Goal: Transaction & Acquisition: Download file/media

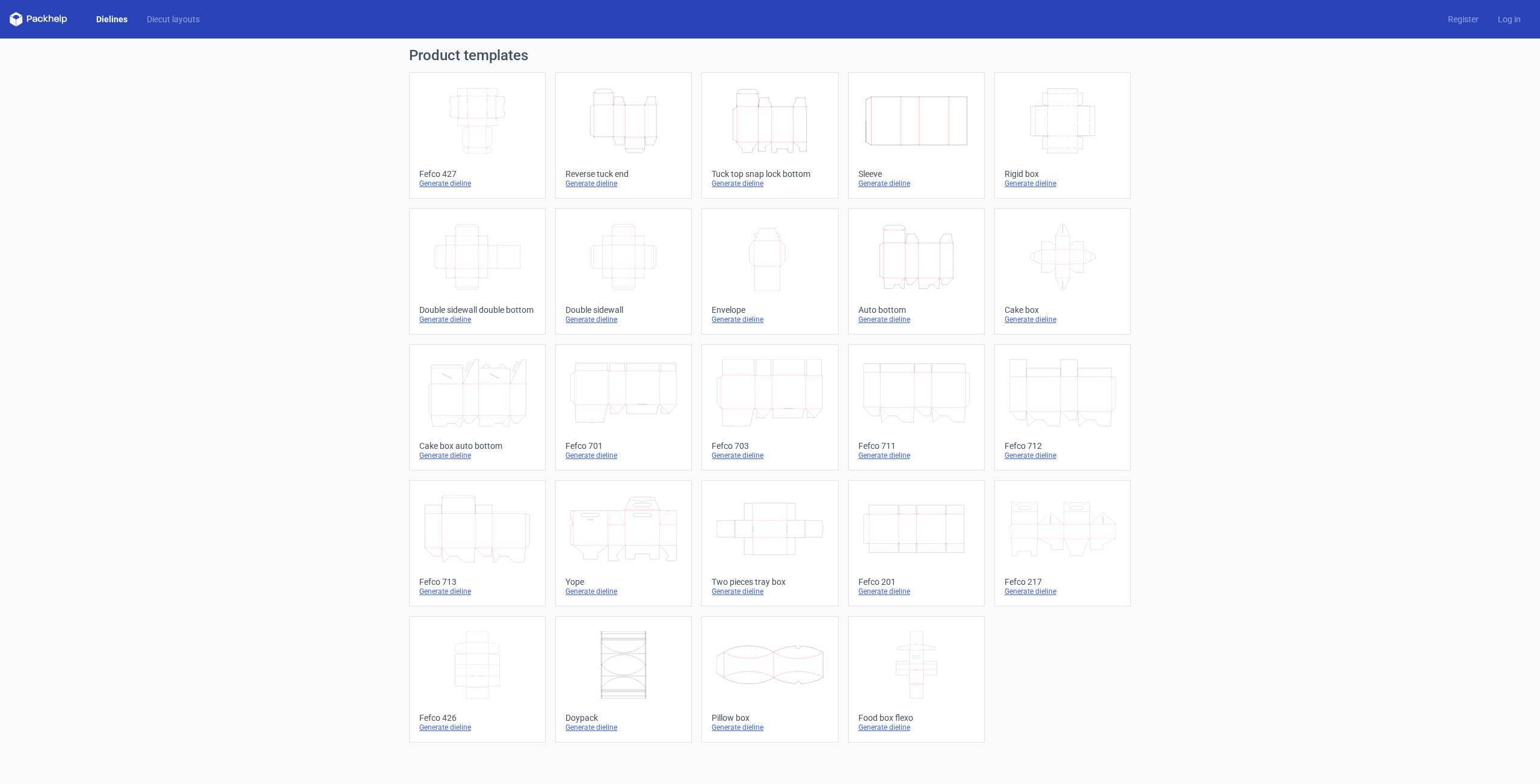
click at [632, 130] on icon "Height Depth Width" at bounding box center [623, 121] width 106 height 67
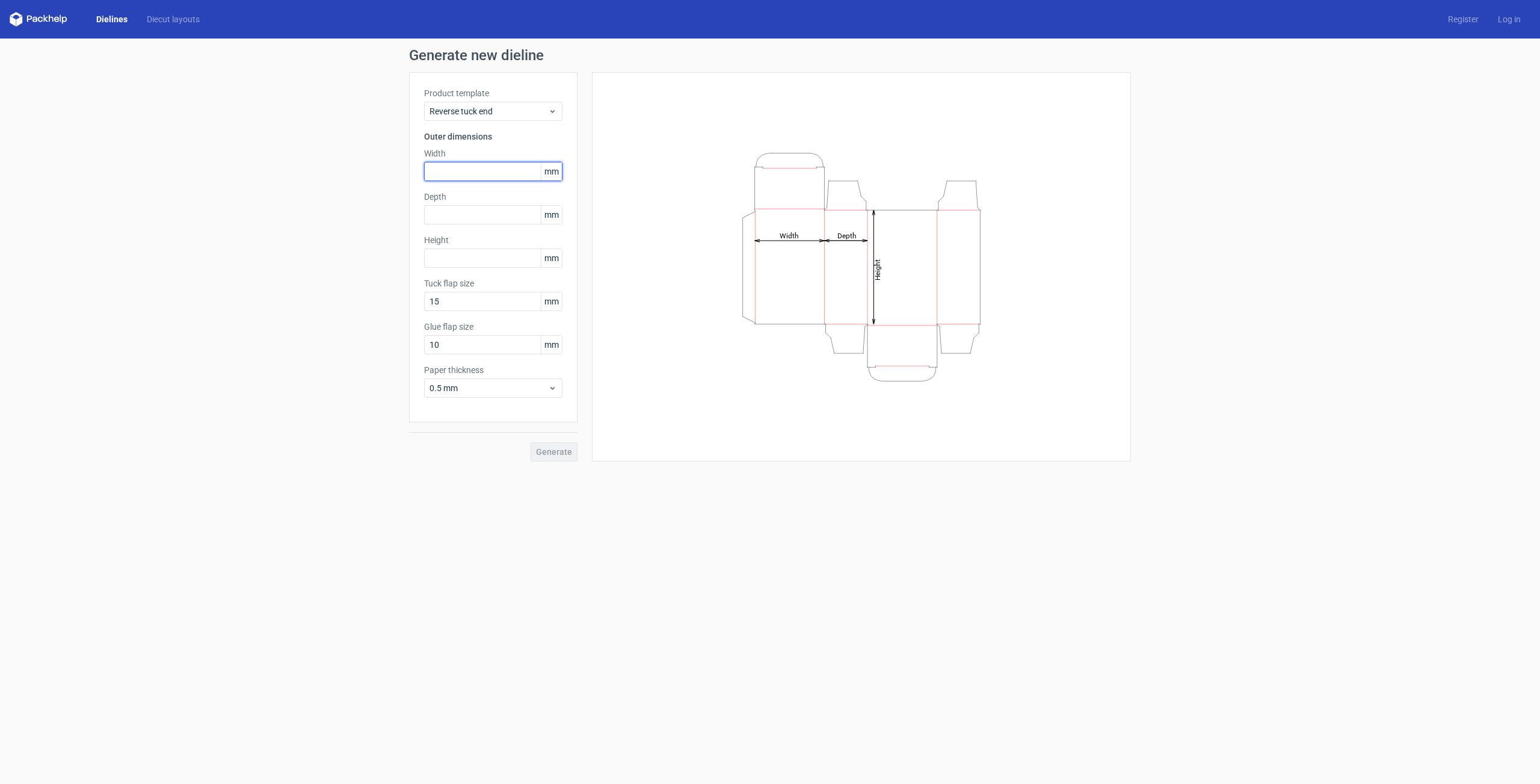
click at [487, 173] on input "text" at bounding box center [493, 171] width 139 height 19
click at [476, 211] on input "text" at bounding box center [493, 215] width 139 height 19
click at [473, 167] on input "text" at bounding box center [493, 171] width 139 height 19
type input "70"
click at [457, 211] on input "text" at bounding box center [493, 215] width 139 height 19
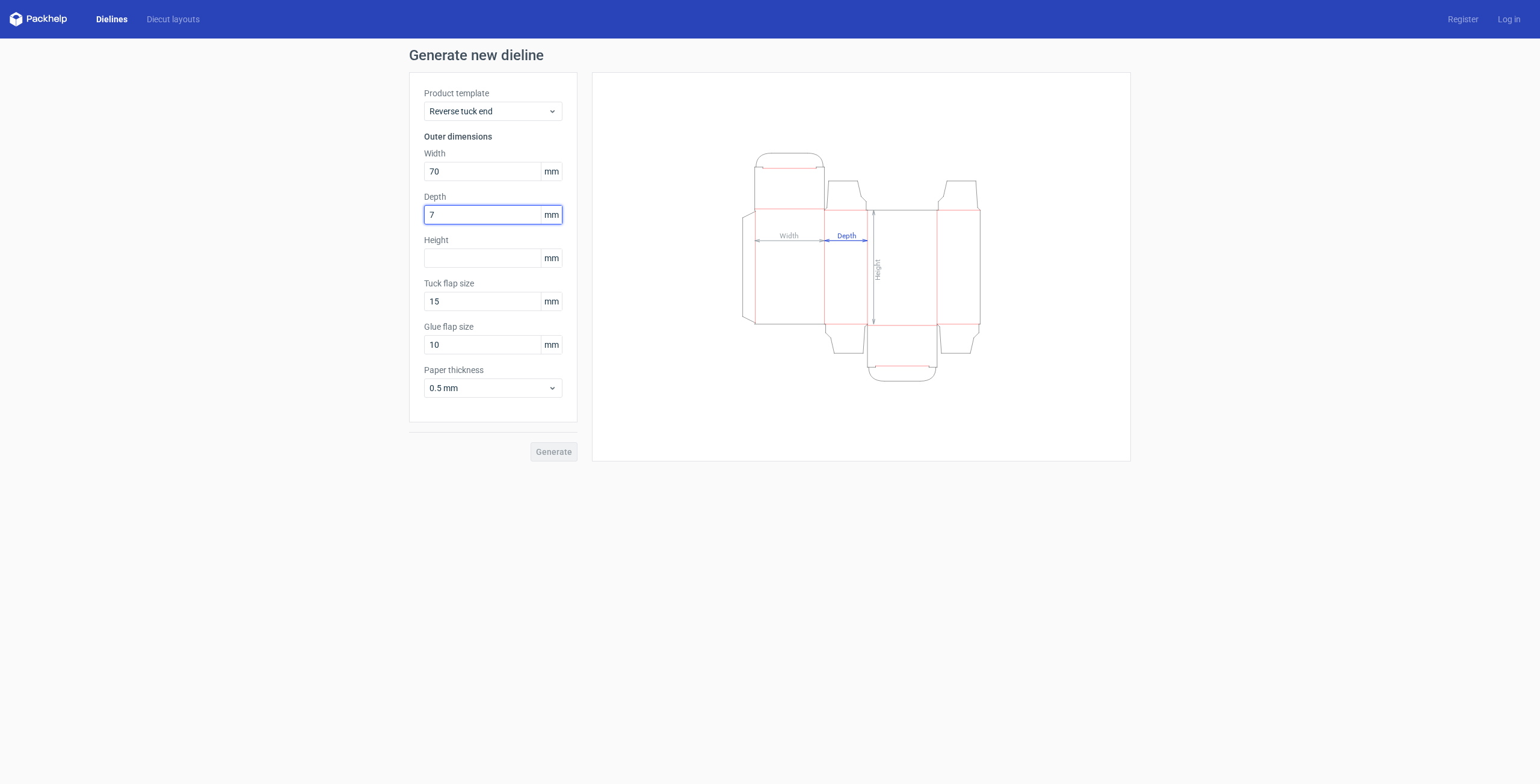
type input "70"
click at [459, 258] on input "text" at bounding box center [493, 258] width 139 height 19
type input "180"
drag, startPoint x: 451, startPoint y: 349, endPoint x: 353, endPoint y: 361, distance: 98.7
click at [424, 355] on input "10" at bounding box center [493, 344] width 139 height 19
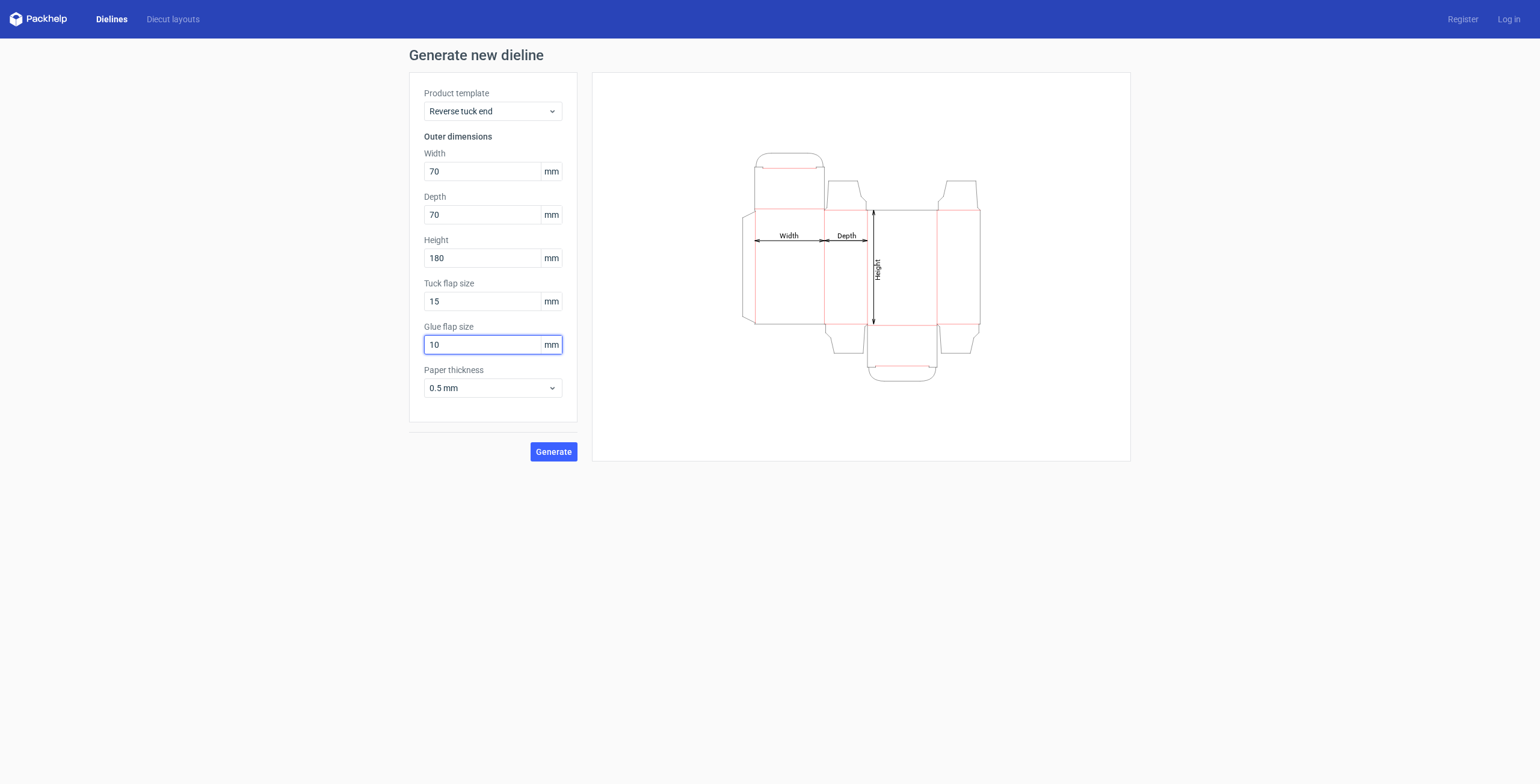
drag, startPoint x: 445, startPoint y: 346, endPoint x: 372, endPoint y: 339, distance: 73.3
click at [424, 344] on input "10" at bounding box center [493, 344] width 139 height 19
type input "15"
click at [556, 393] on icon at bounding box center [552, 388] width 9 height 10
click at [506, 414] on div "0.4 mm" at bounding box center [493, 414] width 129 height 19
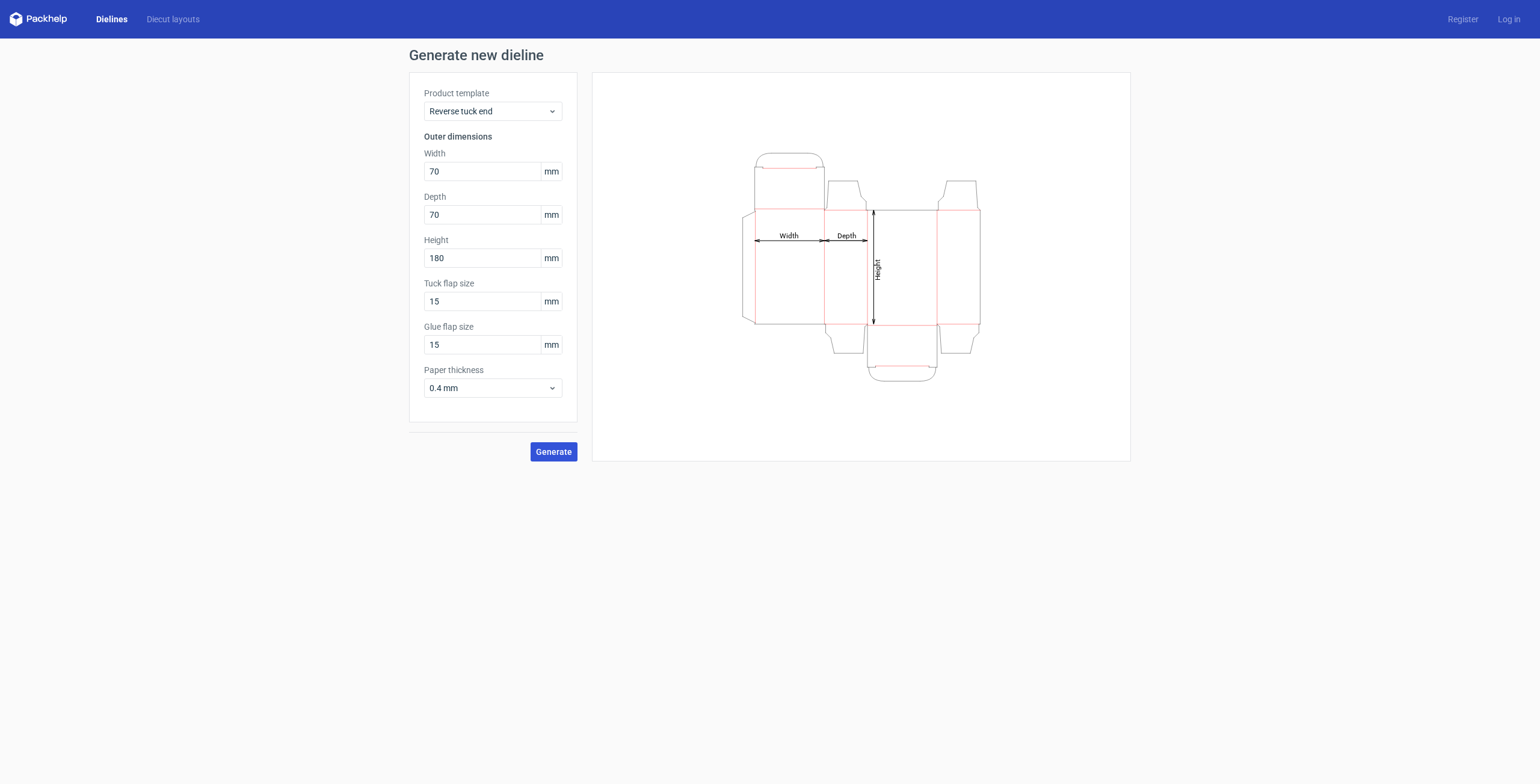
click at [565, 456] on span "Generate" at bounding box center [554, 451] width 36 height 8
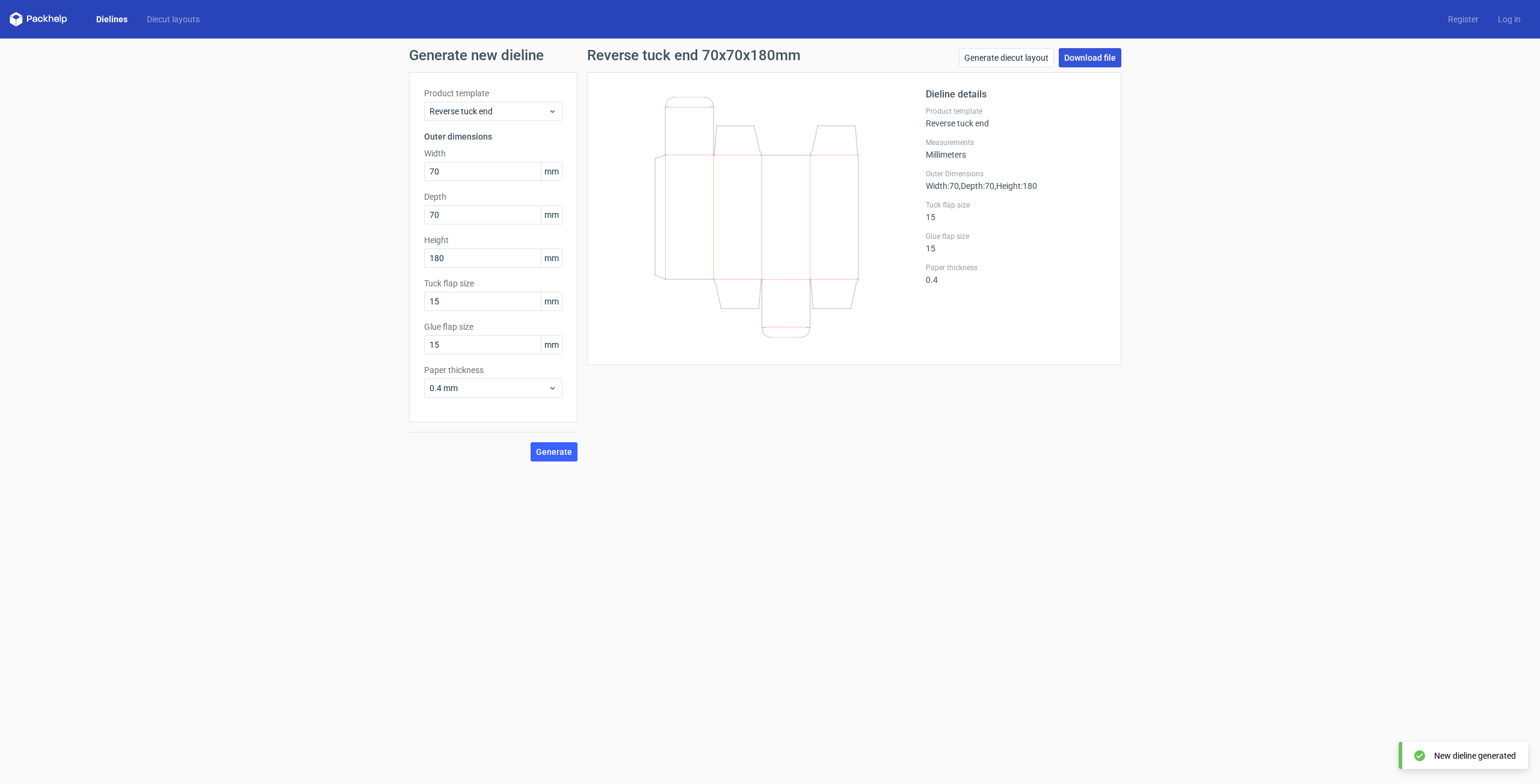
click at [1087, 61] on link "Download file" at bounding box center [1089, 58] width 62 height 19
